Goal: Task Accomplishment & Management: Use online tool/utility

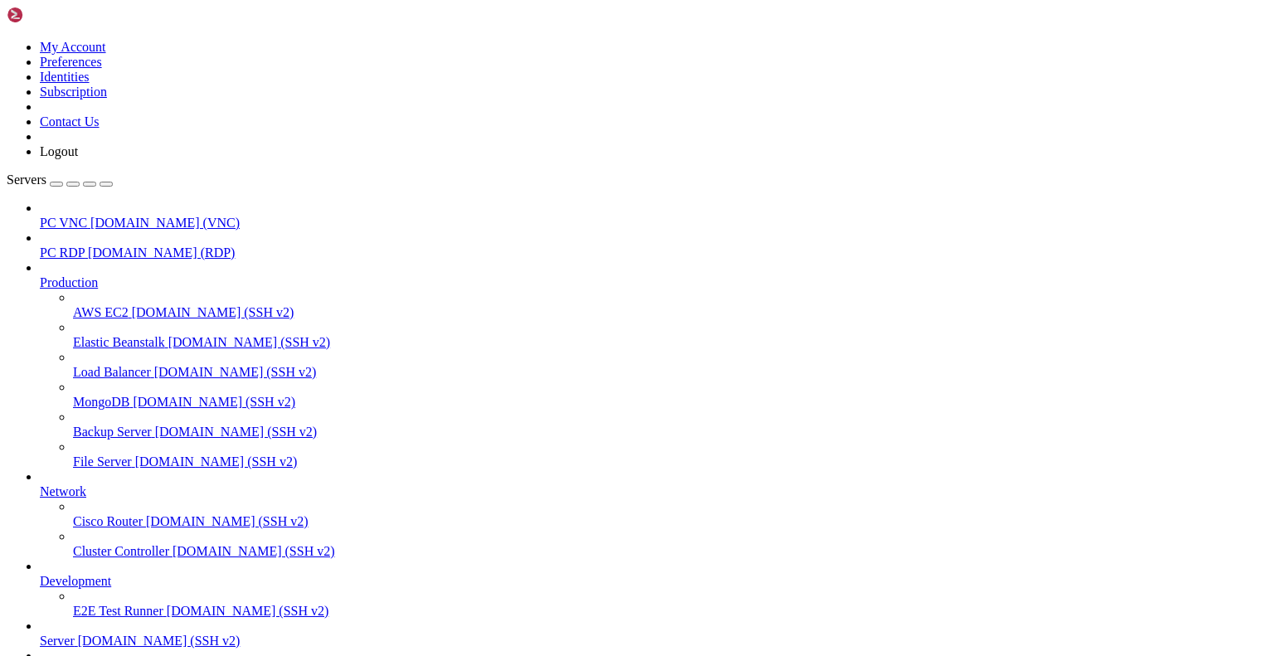
scroll to position [16873, 0]
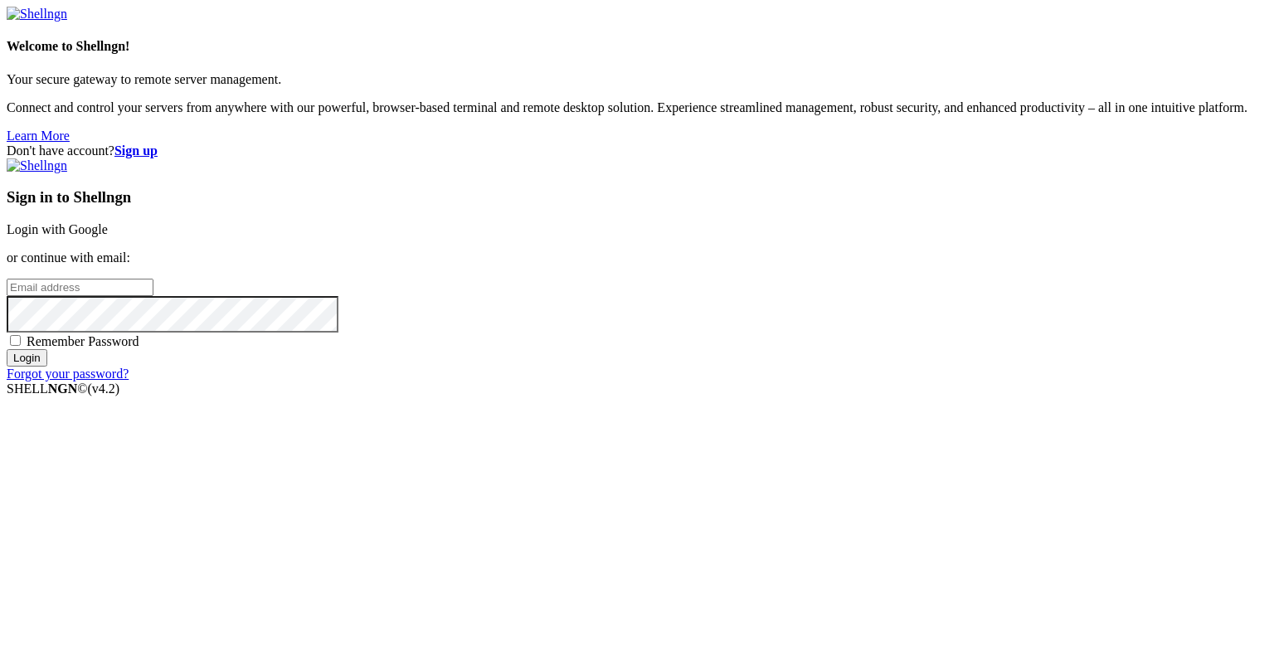
click at [826, 335] on div "Sign in to Shellngn Login with Google or continue with email: Remember Password…" at bounding box center [637, 269] width 1261 height 223
click at [153, 296] on input "email" at bounding box center [80, 287] width 147 height 17
type input "[EMAIL_ADDRESS][DOMAIN_NAME]"
click at [139, 348] on span "Remember Password" at bounding box center [83, 341] width 113 height 14
click at [21, 346] on input "Remember Password" at bounding box center [15, 340] width 11 height 11
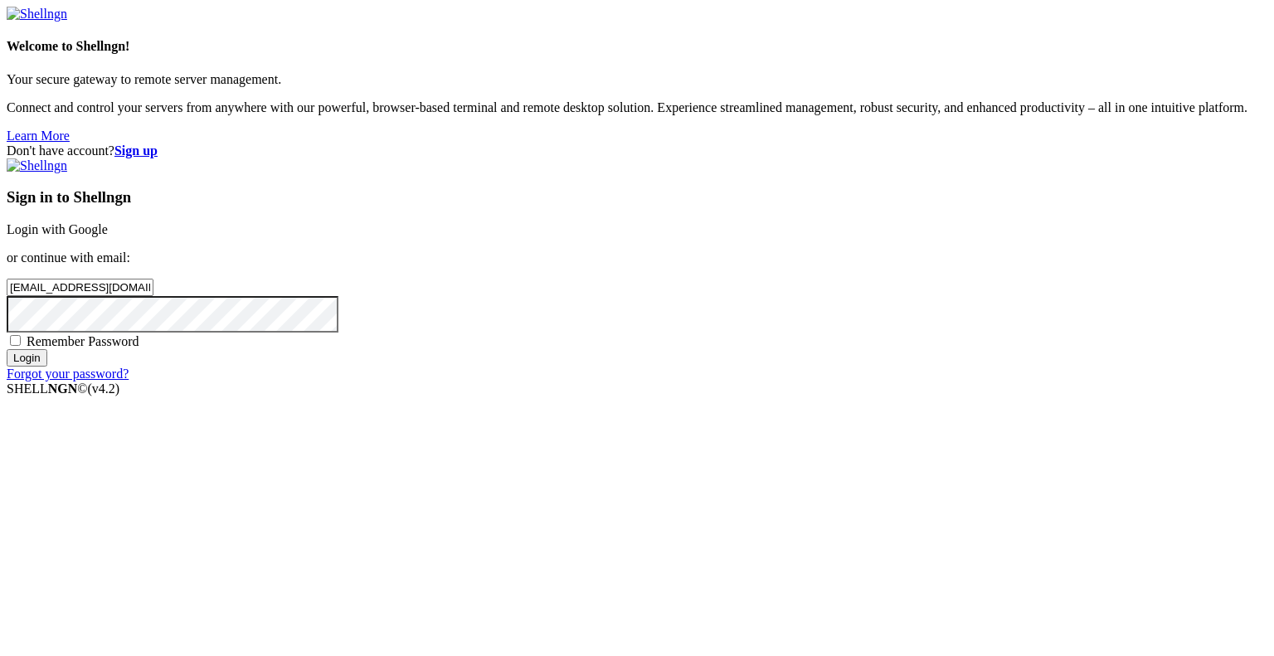
checkbox input "true"
click at [47, 367] on input "Login" at bounding box center [27, 357] width 41 height 17
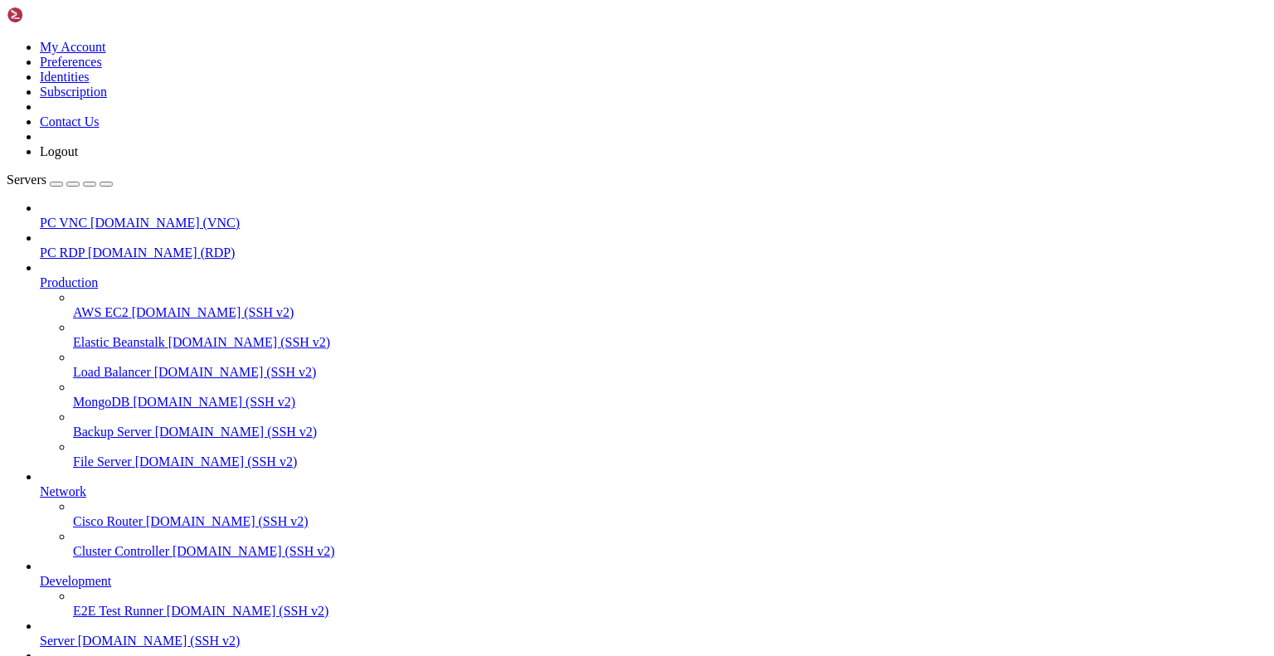
scroll to position [36076, 0]
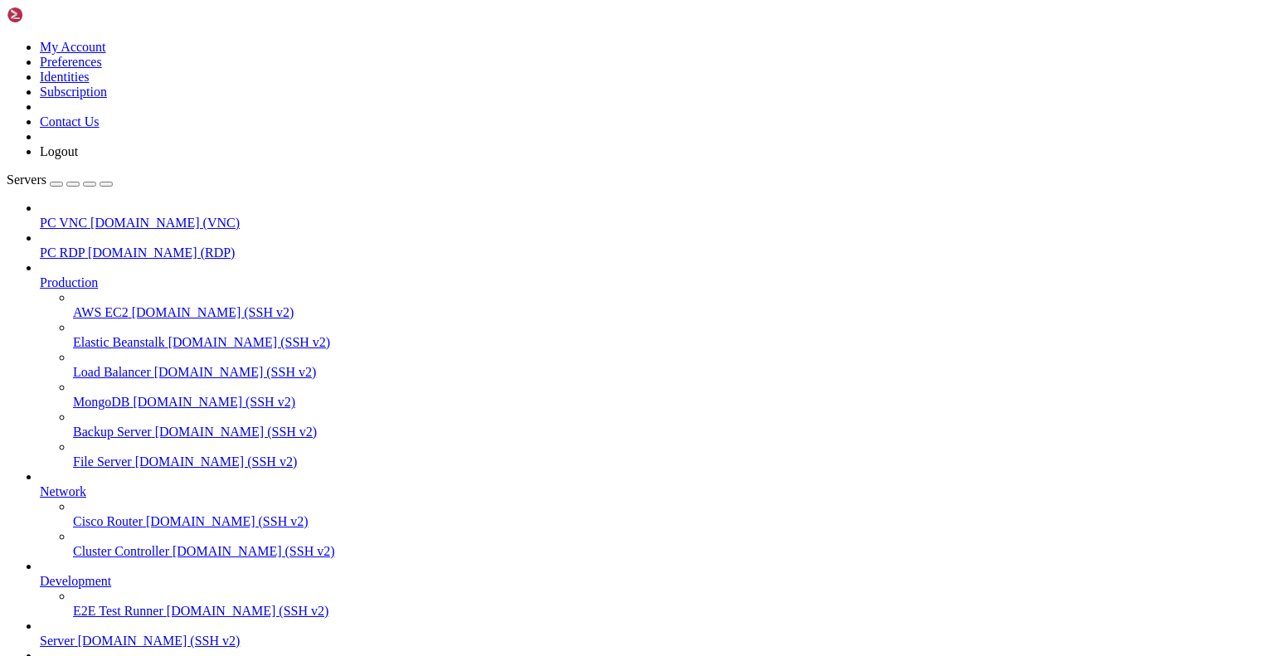
scroll to position [1941, 0]
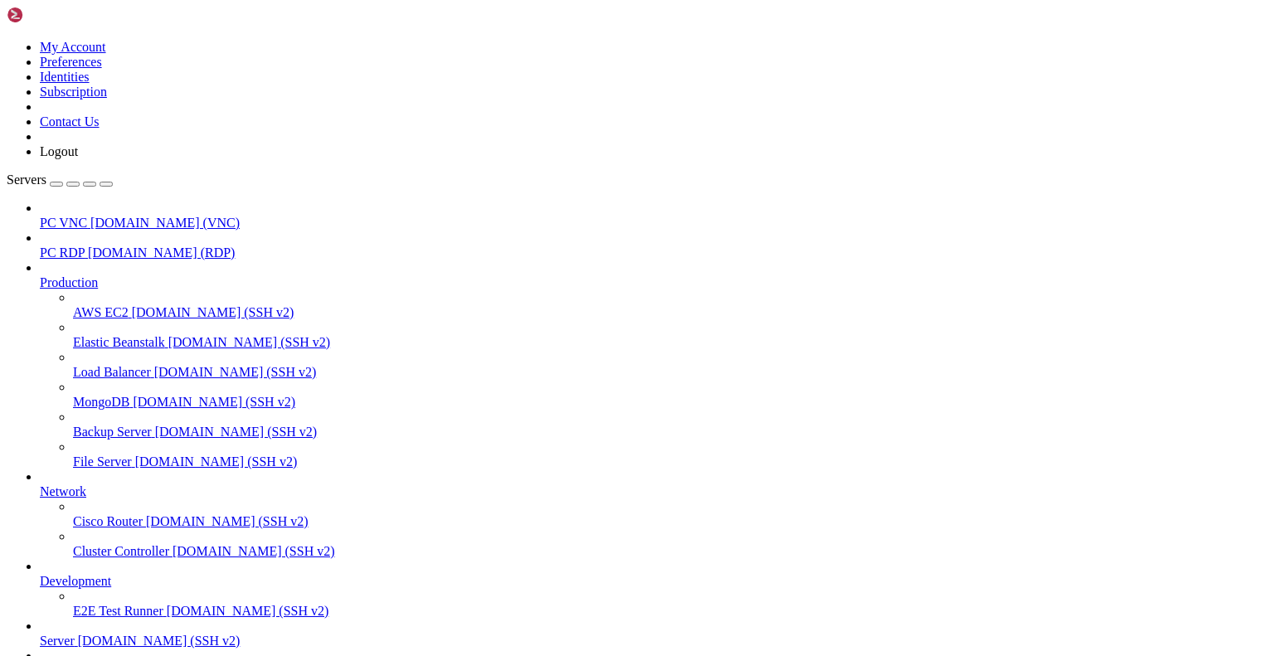
drag, startPoint x: 188, startPoint y: 2191, endPoint x: 577, endPoint y: 2187, distance: 388.3
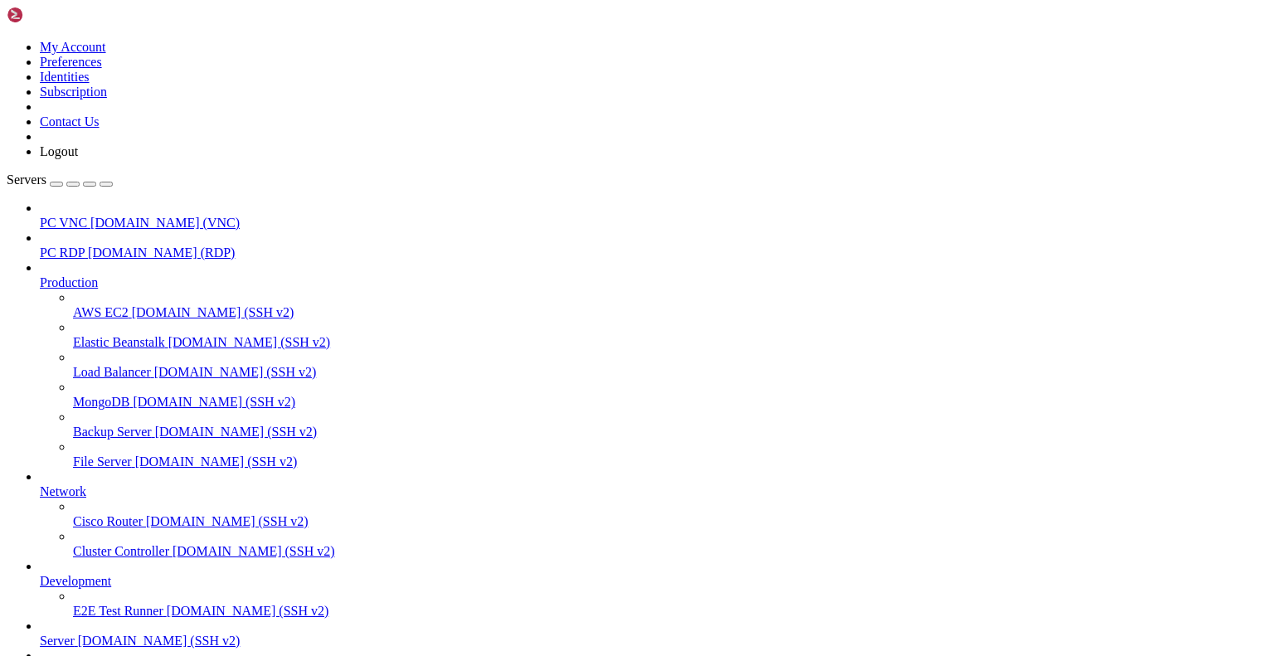
drag, startPoint x: 376, startPoint y: 2562, endPoint x: 451, endPoint y: 2577, distance: 77.0
drag, startPoint x: 370, startPoint y: 2560, endPoint x: 770, endPoint y: 2566, distance: 399.9
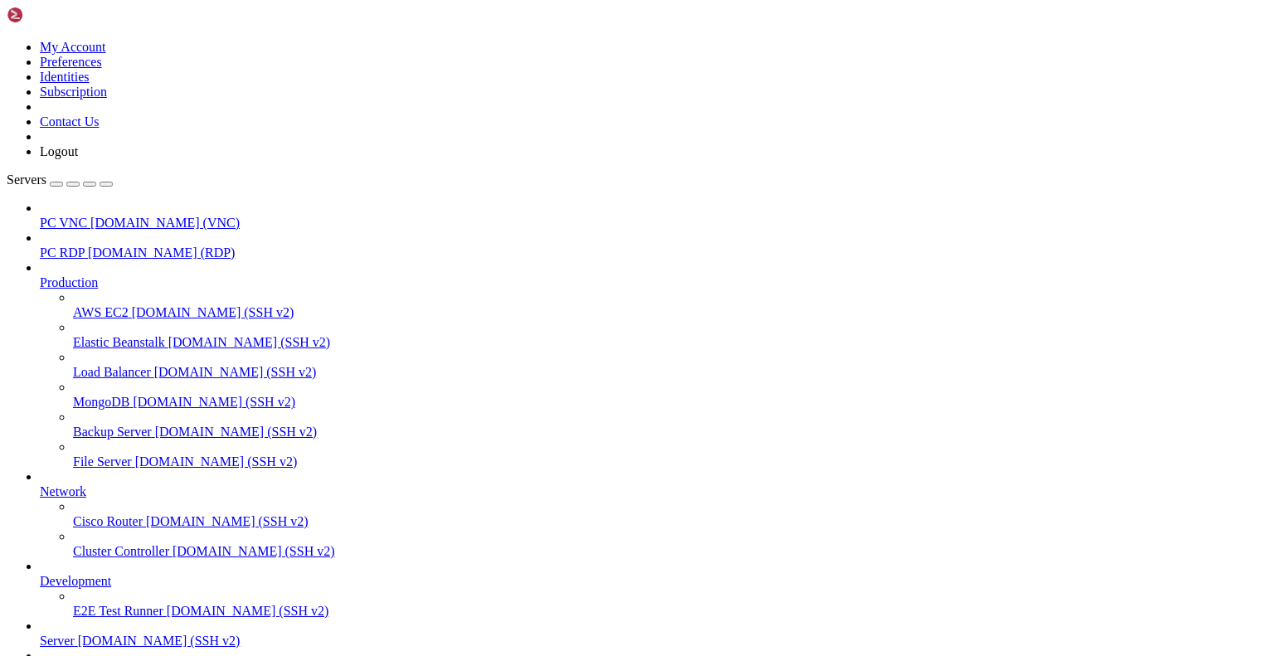
copy x-row "~/home/gingerphoenix10/echoserver/target/debug/echoserver"
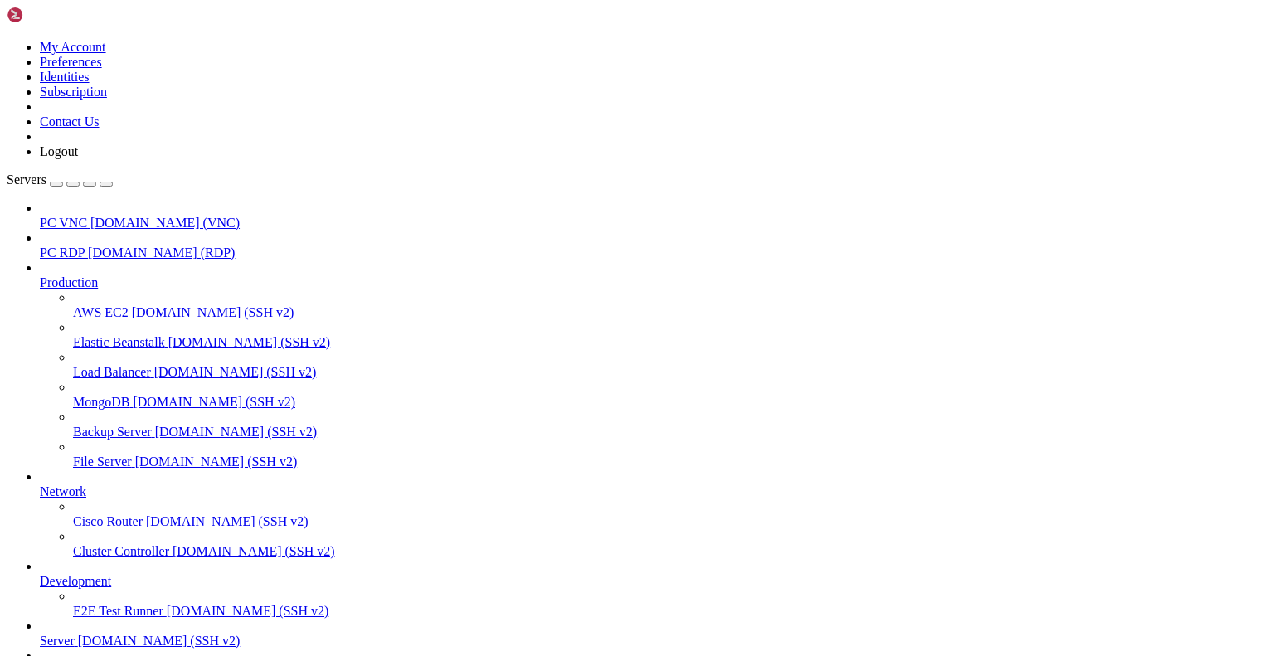
scroll to position [2897, 0]
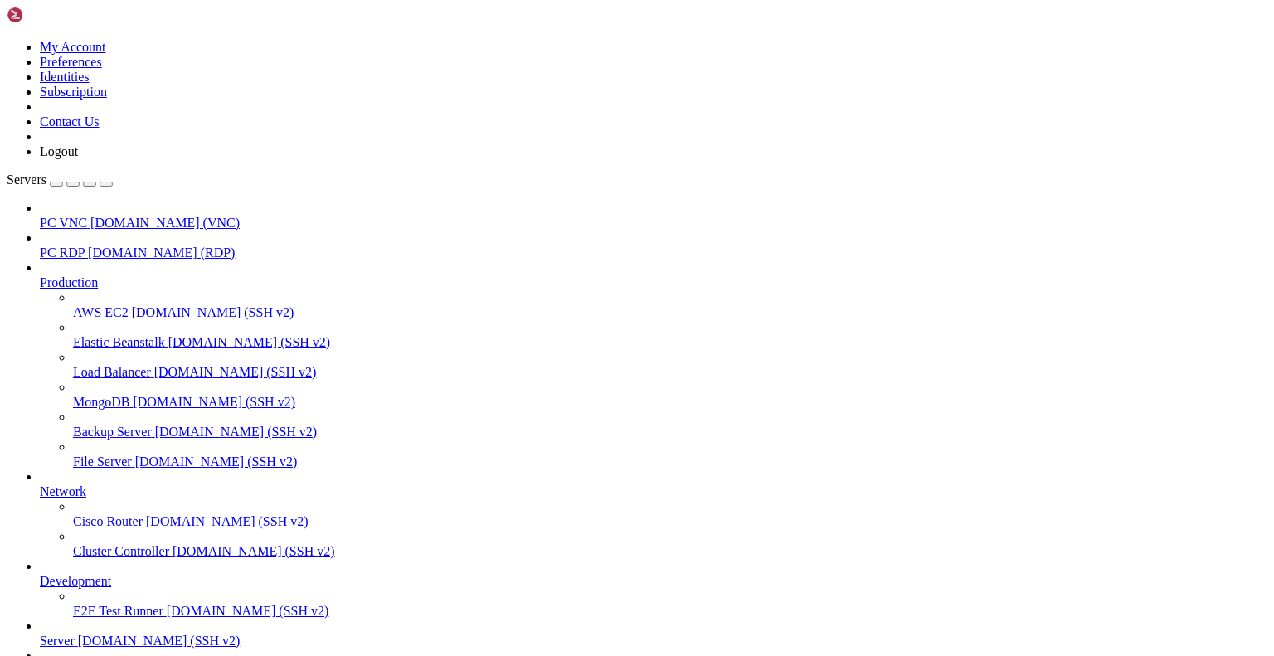
scroll to position [2509, 0]
drag, startPoint x: 545, startPoint y: 2105, endPoint x: 835, endPoint y: 2316, distance: 358.1
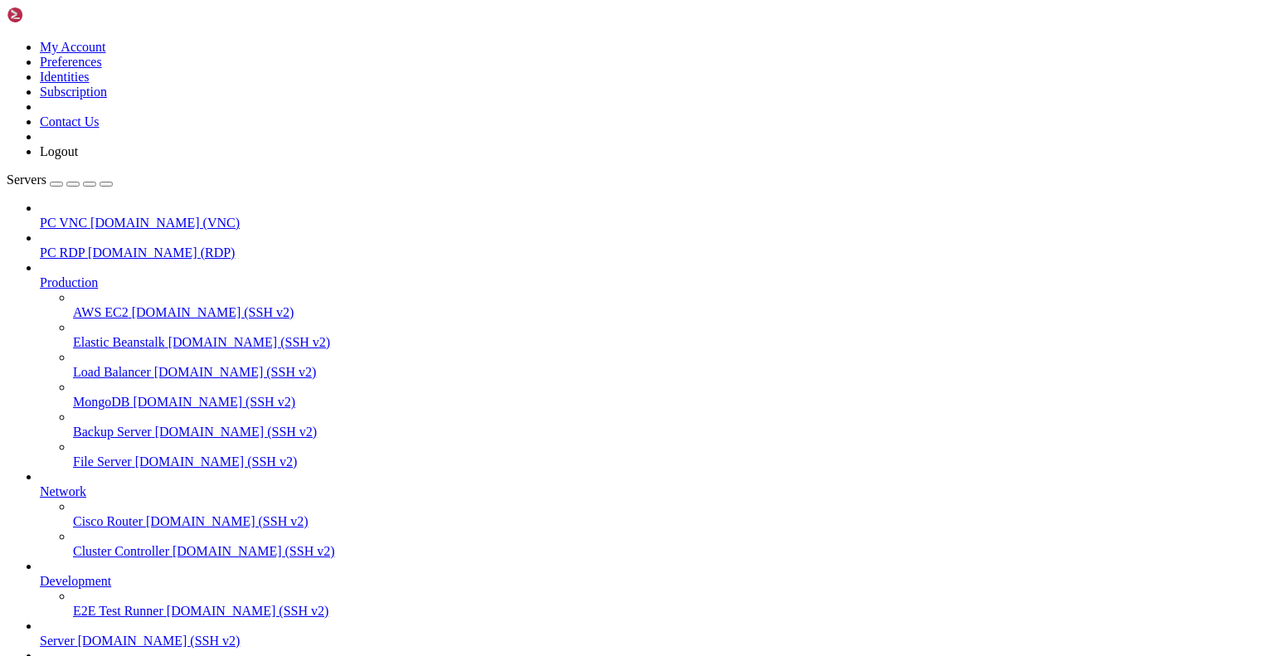
scroll to position [18680, 0]
